Goal: Task Accomplishment & Management: Use online tool/utility

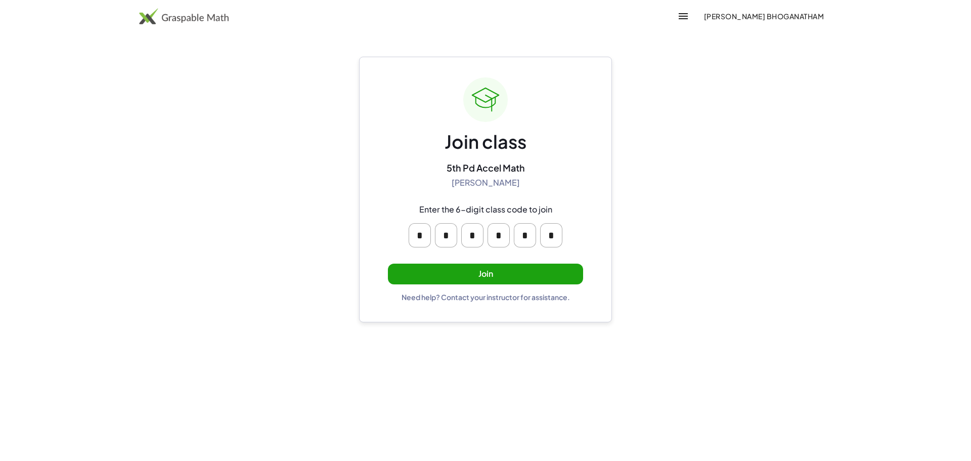
click at [478, 274] on button "Join" at bounding box center [485, 273] width 195 height 21
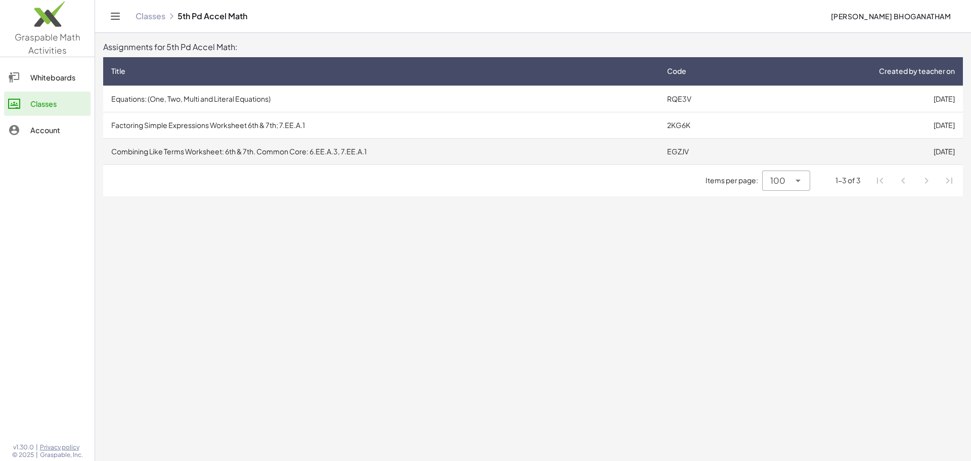
click at [430, 161] on td "Combining Like Terms Worksheet: 6th & 7th. Common Core: 6.EE.A.3, 7.EE.A.1" at bounding box center [381, 151] width 556 height 26
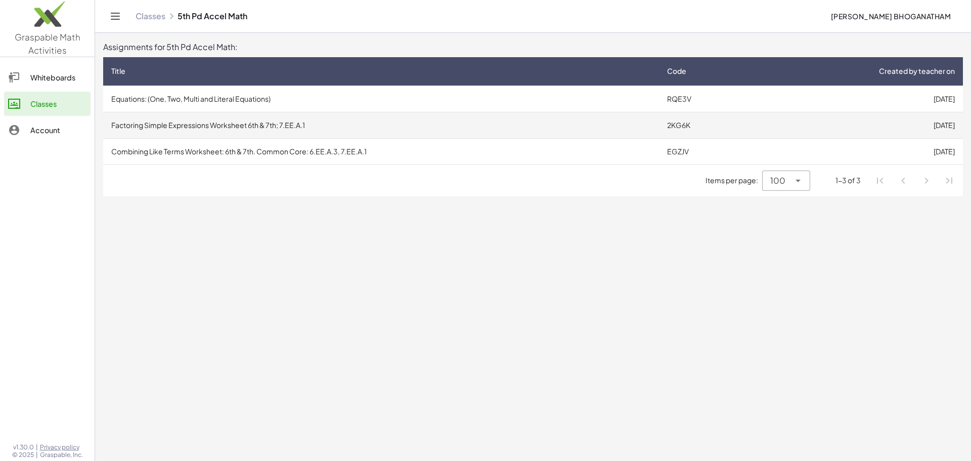
click at [567, 118] on td "Factoring Simple Expressions Worksheet 6th & 7th; 7.EE.A.1" at bounding box center [381, 125] width 556 height 26
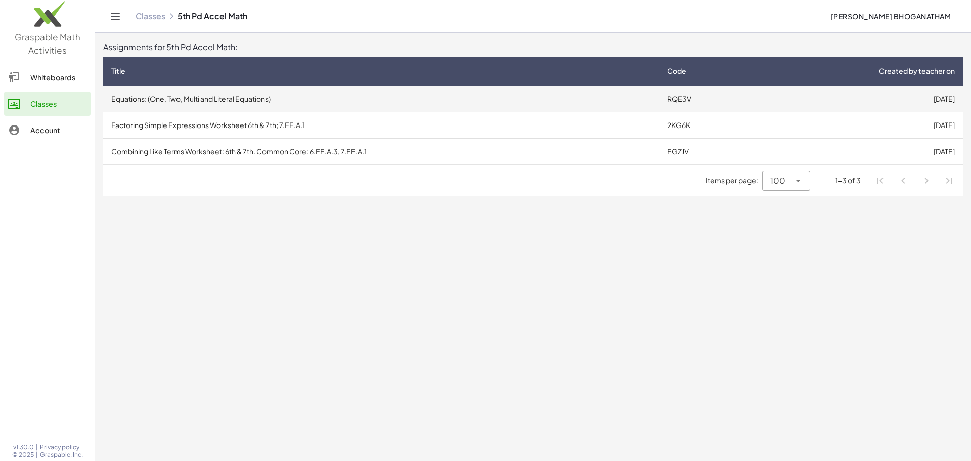
click at [220, 105] on td "Equations: (One, Two, Multi and Literal Equations)" at bounding box center [381, 98] width 556 height 26
